Goal: Information Seeking & Learning: Understand process/instructions

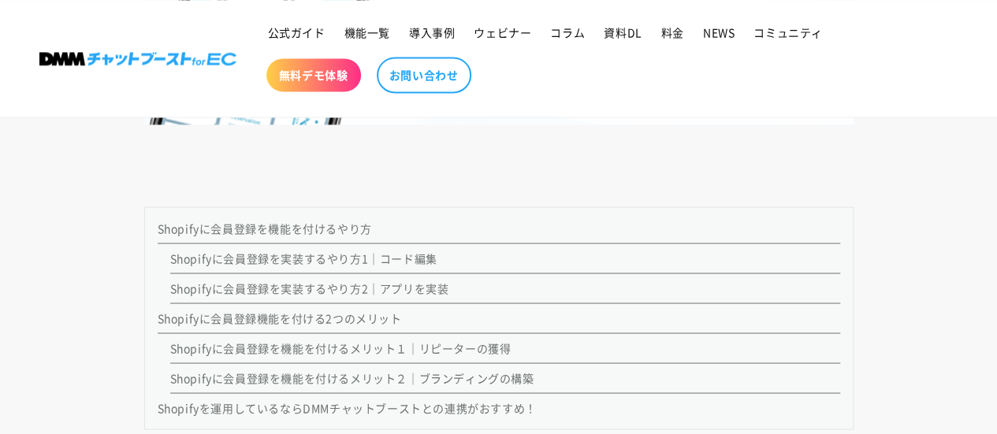
scroll to position [1303, 0]
click at [311, 286] on link "Shopifyに会員登録を実装するやり方2｜アプリを実装" at bounding box center [309, 287] width 279 height 16
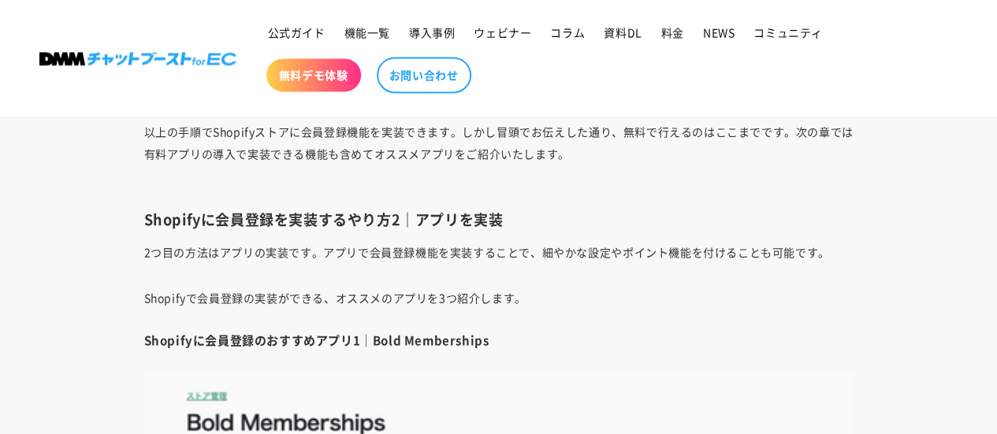
scroll to position [4095, 0]
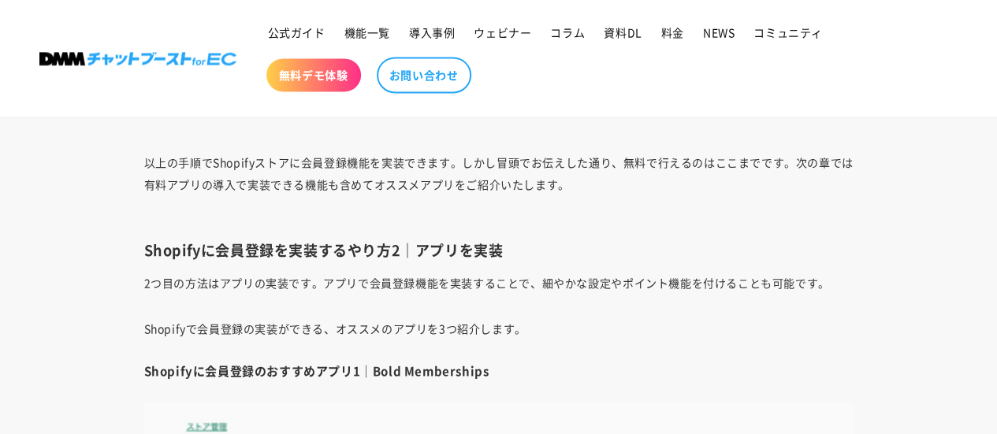
click at [189, 294] on p "2つ目の方法はアプリの実装です。アプリで会員登録機能を実装することで、細やかな設定やポイント機能を付けることも可能です。" at bounding box center [498, 283] width 709 height 22
click at [336, 294] on p "2つ目の方法はアプリの実装です。アプリで会員登録機能を実装することで、細やかな設定やポイント機能を付けることも可能です。" at bounding box center [498, 283] width 709 height 22
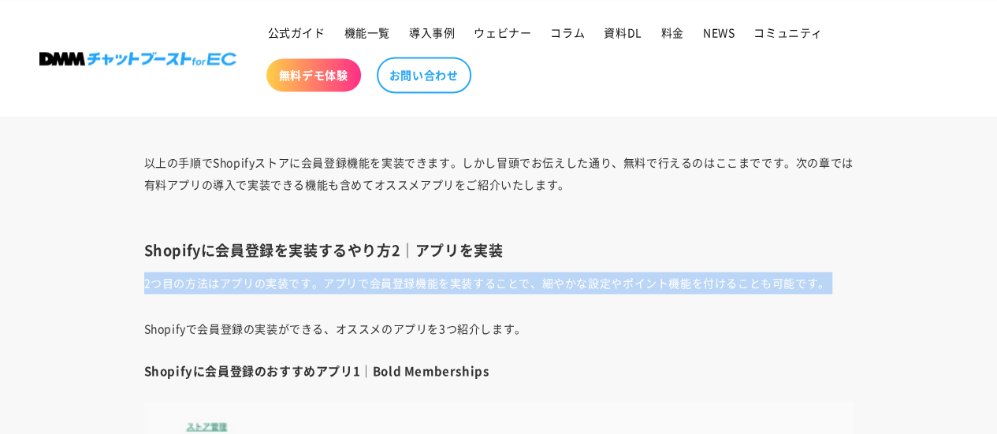
click at [336, 294] on p "2つ目の方法はアプリの実装です。アプリで会員登録機能を実装することで、細やかな設定やポイント機能を付けることも可能です。" at bounding box center [498, 283] width 709 height 22
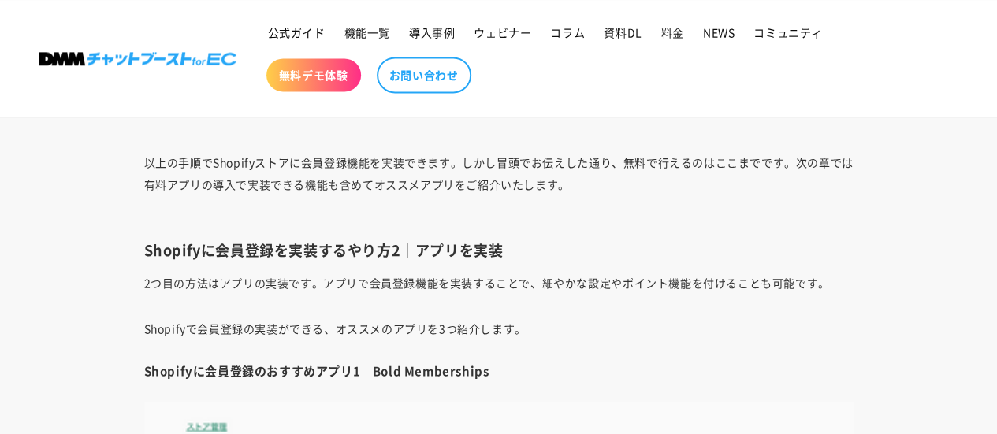
click at [457, 259] on h3 "Shopifyに会員登録を実装するやり方2｜アプリを実装" at bounding box center [498, 250] width 709 height 18
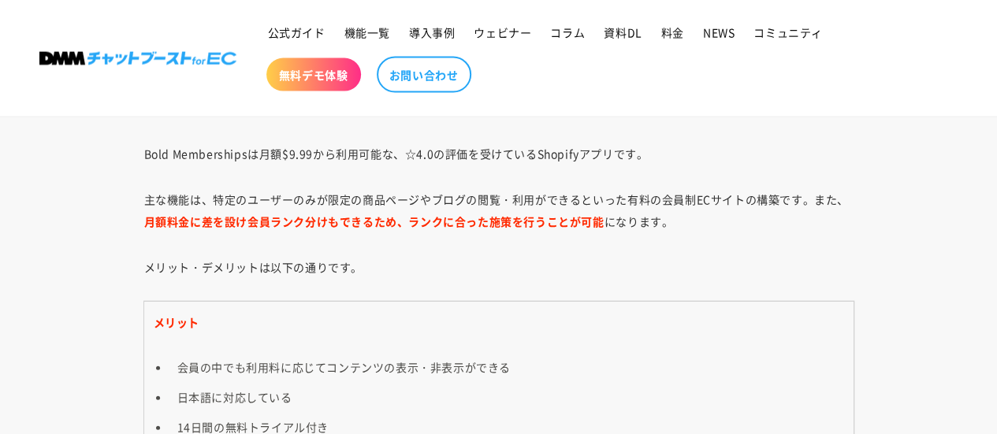
scroll to position [4644, 0]
